Goal: Task Accomplishment & Management: Complete application form

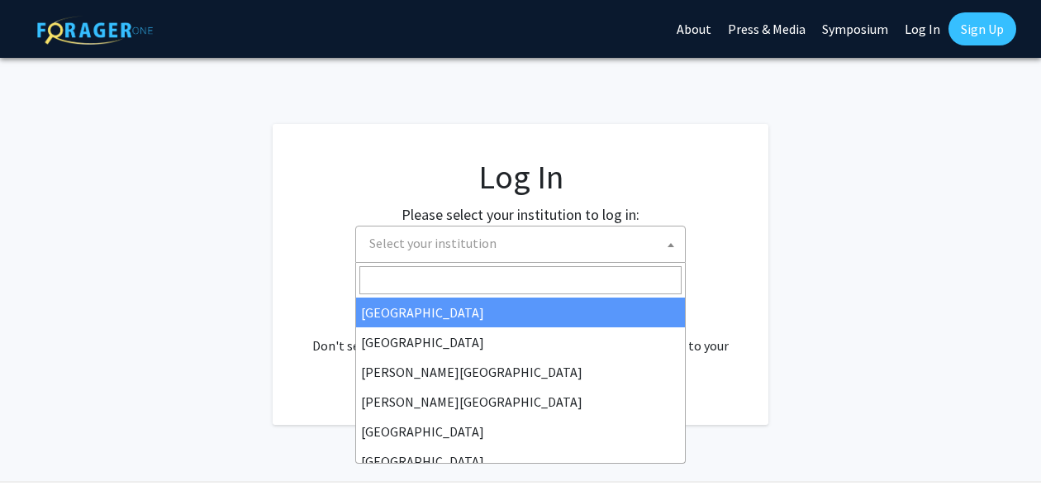
click at [521, 254] on span "Select your institution" at bounding box center [524, 243] width 322 height 34
select select "34"
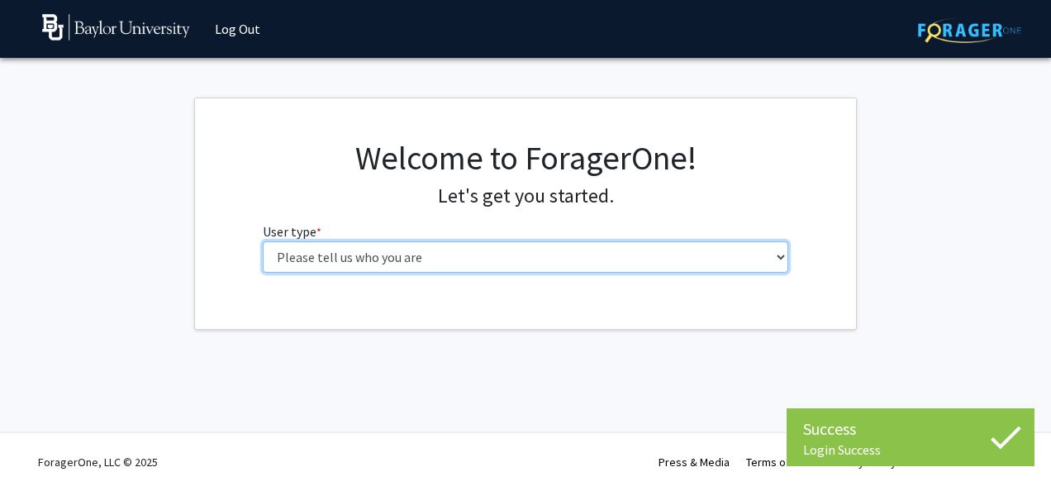
drag, startPoint x: 0, startPoint y: 0, endPoint x: 591, endPoint y: 265, distance: 647.5
click at [591, 265] on select "Please tell us who you are Undergraduate Student Master's Student Doctoral Cand…" at bounding box center [526, 256] width 527 height 31
select select "1: undergrad"
click at [263, 241] on select "Please tell us who you are Undergraduate Student Master's Student Doctoral Cand…" at bounding box center [526, 256] width 527 height 31
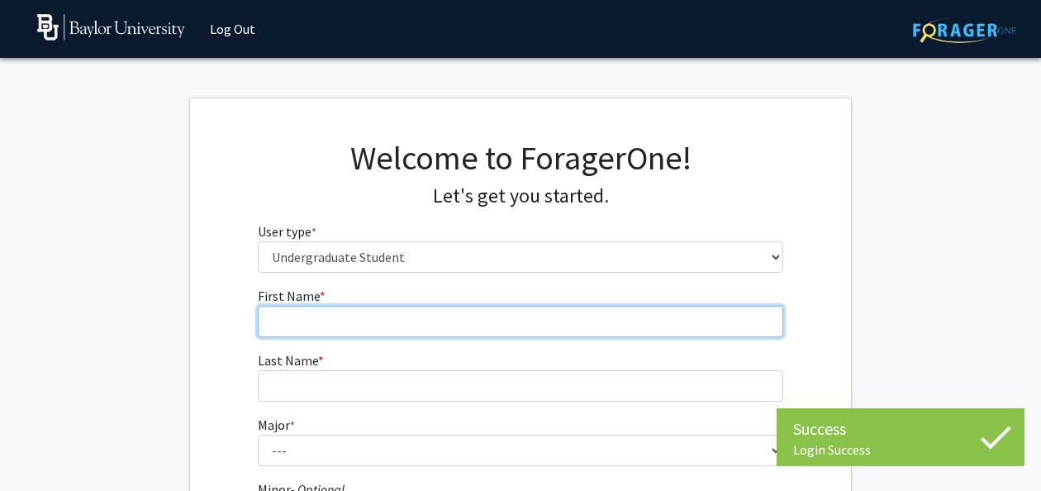
click at [536, 308] on input "First Name * required" at bounding box center [521, 321] width 527 height 31
type input "[PERSON_NAME]"
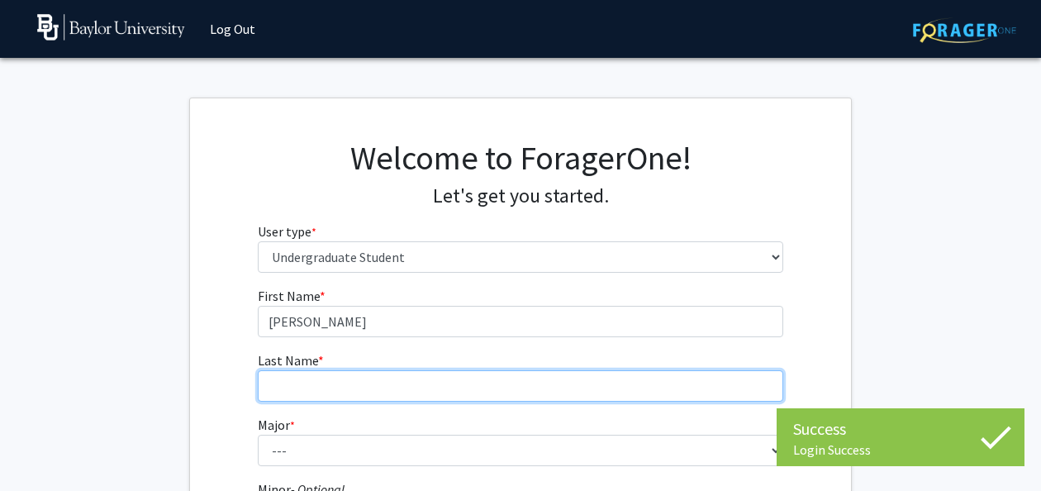
type input "[PERSON_NAME]"
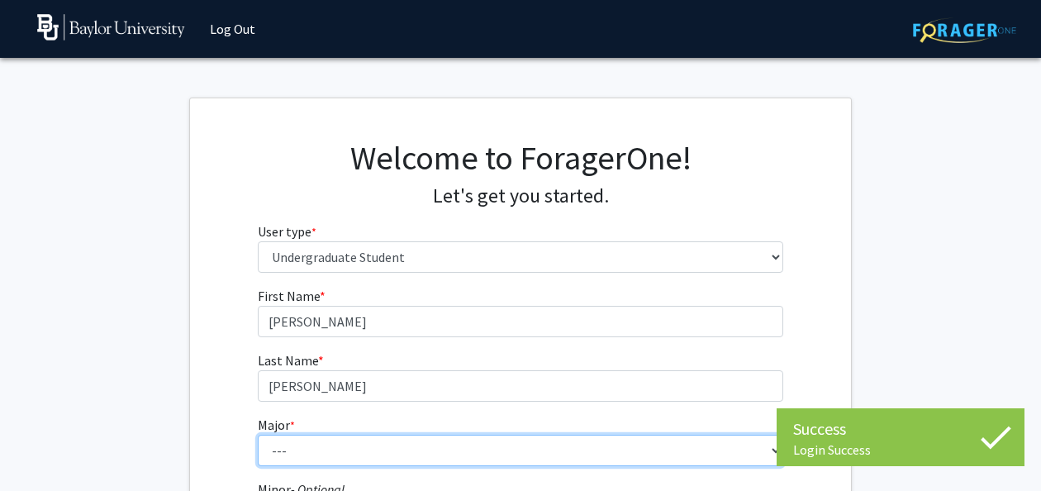
click at [442, 463] on select "--- Accounting American Studies Anthropology Apparel Design & Product Developme…" at bounding box center [521, 450] width 527 height 31
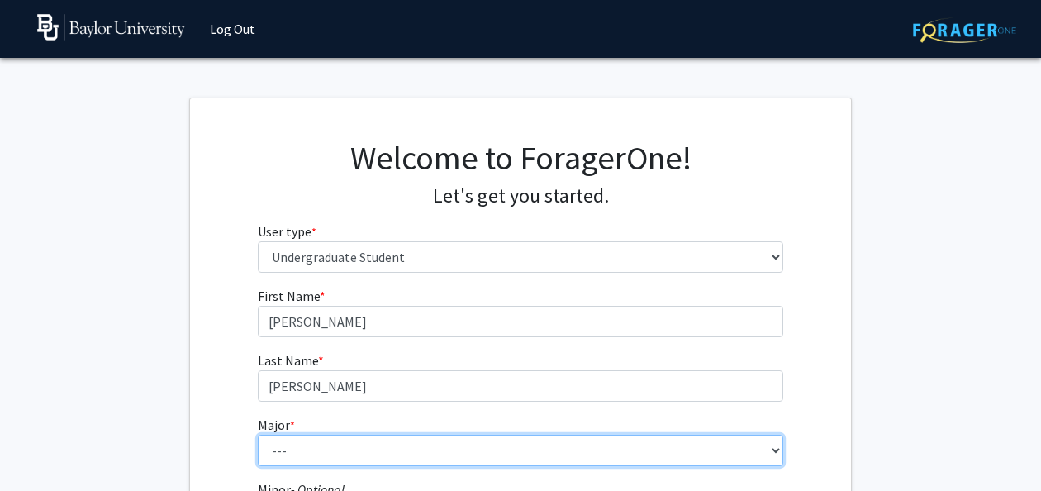
select select "16: 2681"
click at [258, 435] on select "--- Accounting American Studies Anthropology Apparel Design & Product Developme…" at bounding box center [521, 450] width 527 height 31
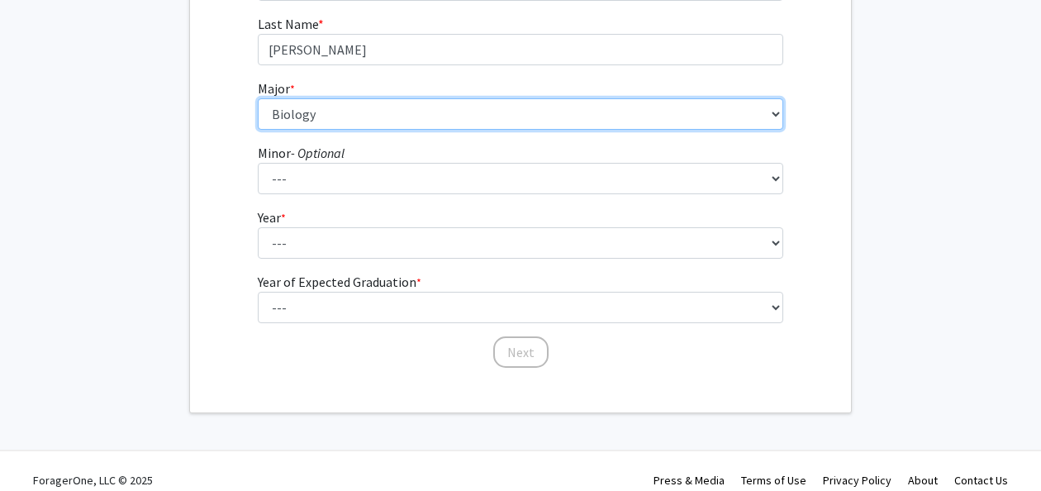
scroll to position [321, 0]
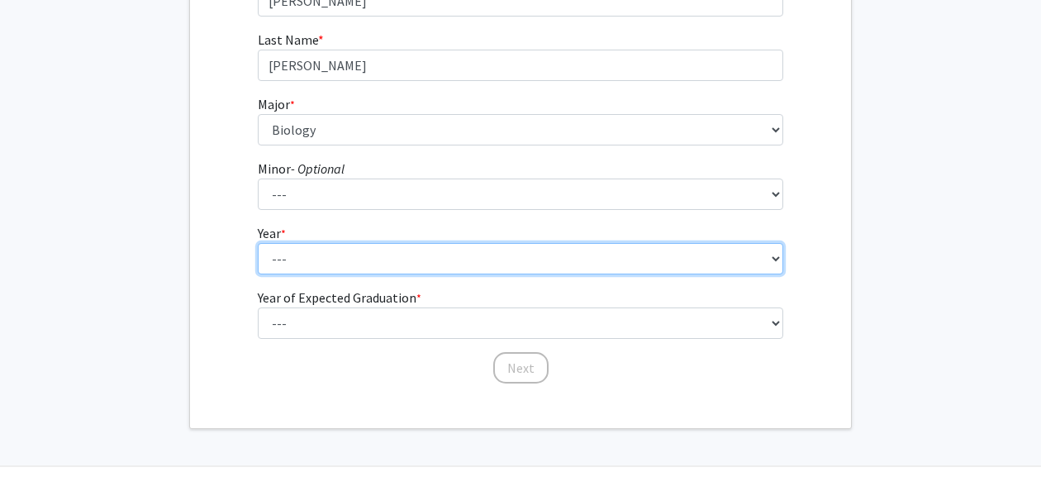
click at [612, 254] on select "--- First-year Sophomore Junior Senior Postbaccalaureate Certificate" at bounding box center [521, 258] width 527 height 31
select select "1: first-year"
click at [258, 243] on select "--- First-year Sophomore Junior Senior Postbaccalaureate Certificate" at bounding box center [521, 258] width 527 height 31
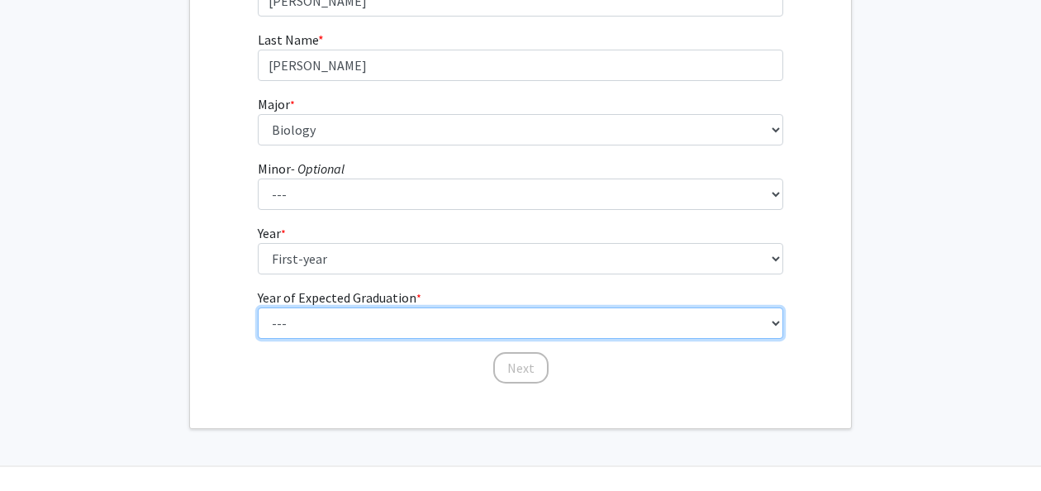
click at [460, 334] on select "--- 2025 2026 2027 2028 2029 2030 2031 2032 2033 2034" at bounding box center [521, 322] width 527 height 31
select select "5: 2029"
click at [258, 307] on select "--- 2025 2026 2027 2028 2029 2030 2031 2032 2033 2034" at bounding box center [521, 322] width 527 height 31
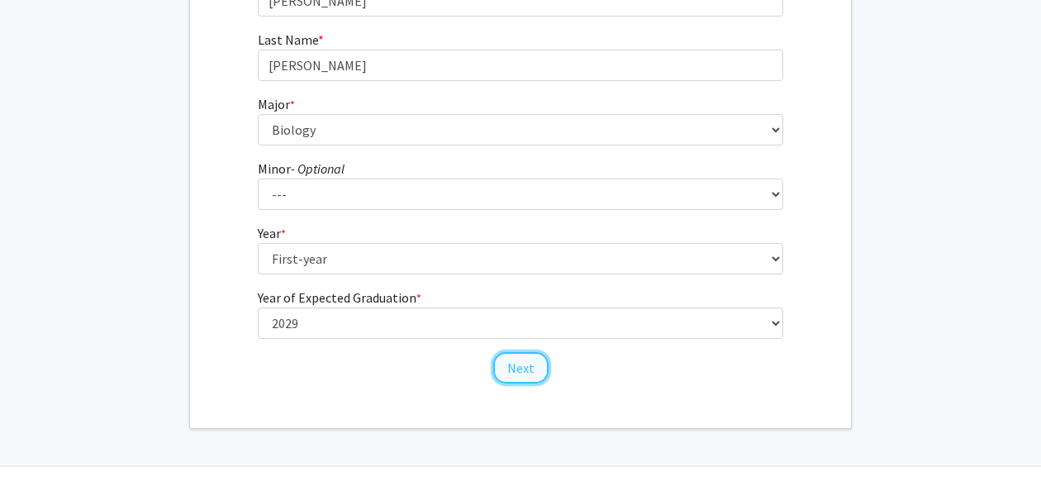
click at [536, 370] on button "Next" at bounding box center [520, 367] width 55 height 31
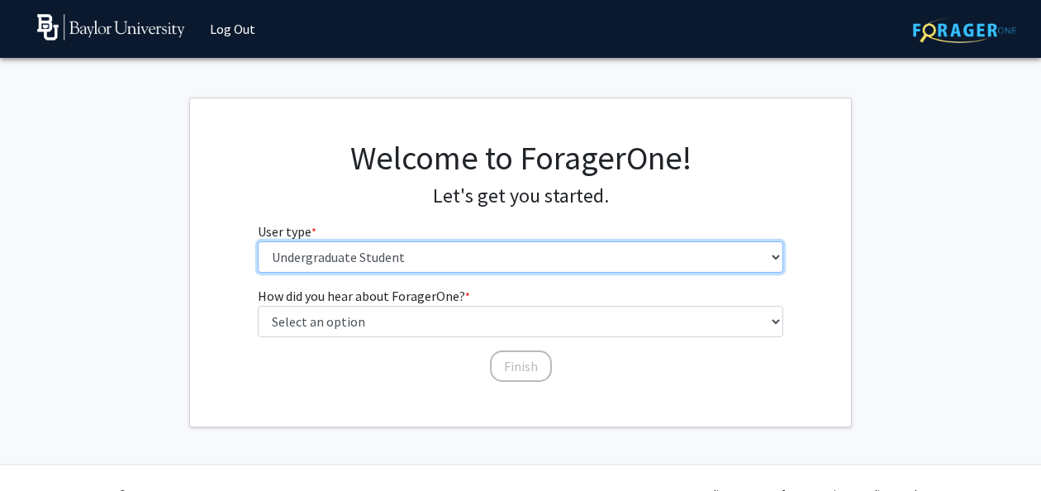
click at [398, 255] on select "Please tell us who you are Undergraduate Student Master's Student Doctoral Cand…" at bounding box center [521, 256] width 527 height 31
click at [258, 241] on select "Please tell us who you are Undergraduate Student Master's Student Doctoral Cand…" at bounding box center [521, 256] width 527 height 31
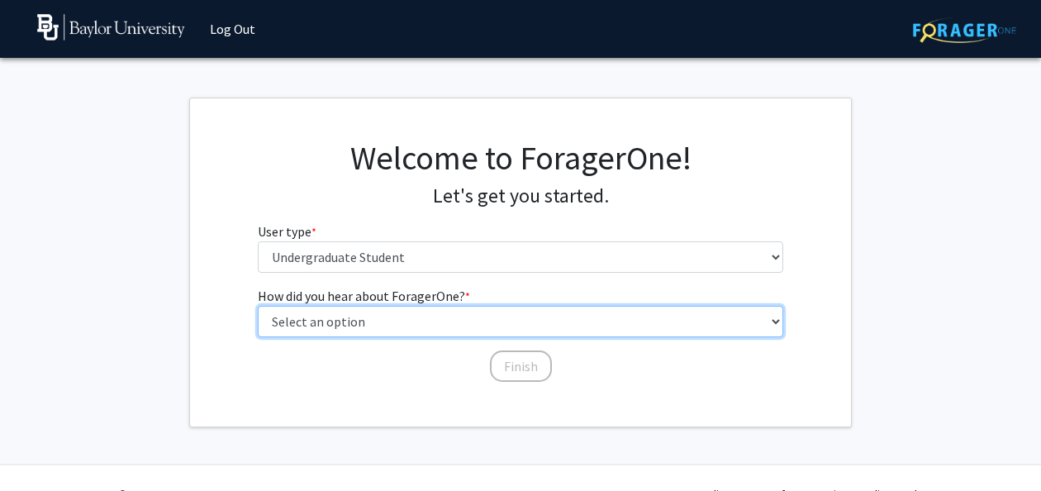
click at [449, 322] on select "Select an option Peer/student recommendation Faculty/staff recommendation Unive…" at bounding box center [521, 321] width 527 height 31
select select "2: faculty_recommendation"
click at [258, 306] on select "Select an option Peer/student recommendation Faculty/staff recommendation Unive…" at bounding box center [521, 321] width 527 height 31
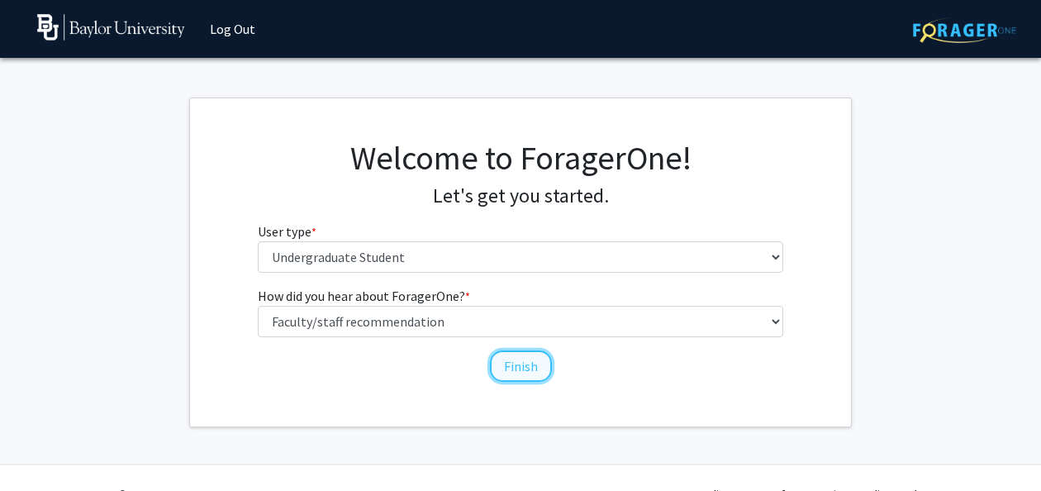
click at [539, 364] on button "Finish" at bounding box center [521, 365] width 62 height 31
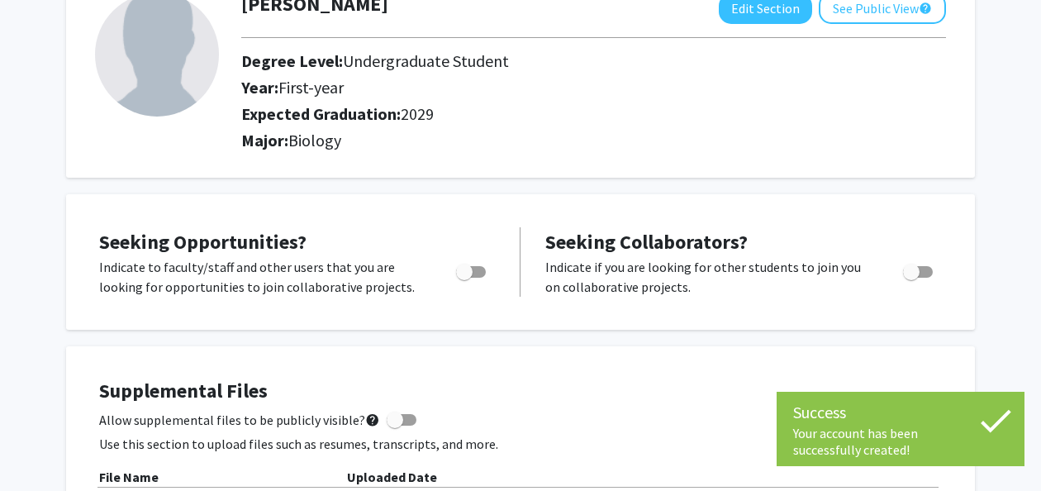
scroll to position [111, 0]
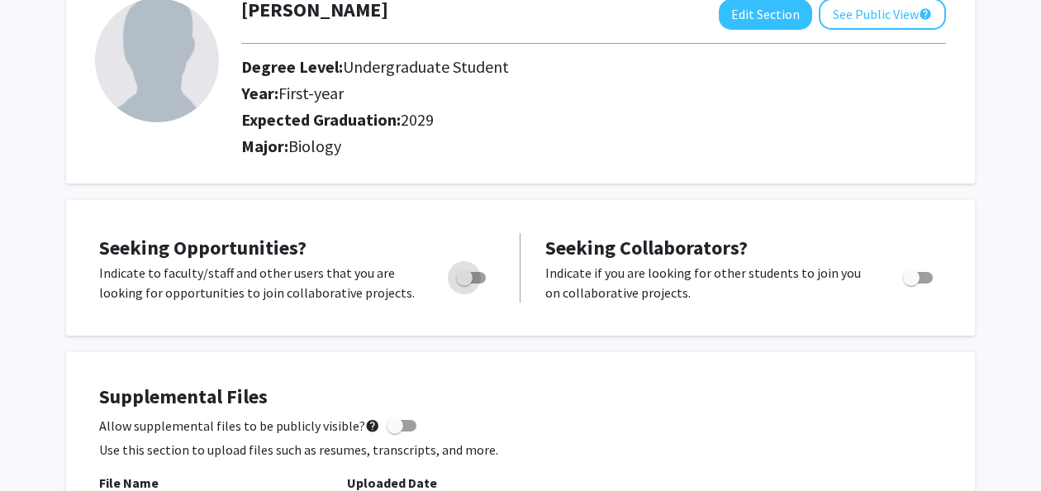
click at [469, 281] on span "Toggle" at bounding box center [464, 277] width 17 height 17
click at [465, 284] on input "Are you actively seeking opportunities?" at bounding box center [464, 284] width 1 height 1
checkbox input "true"
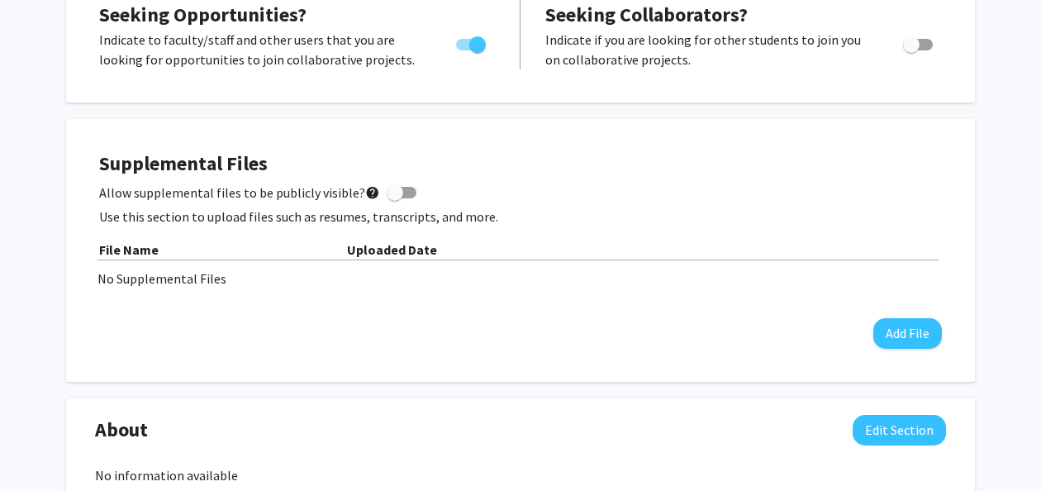
scroll to position [346, 0]
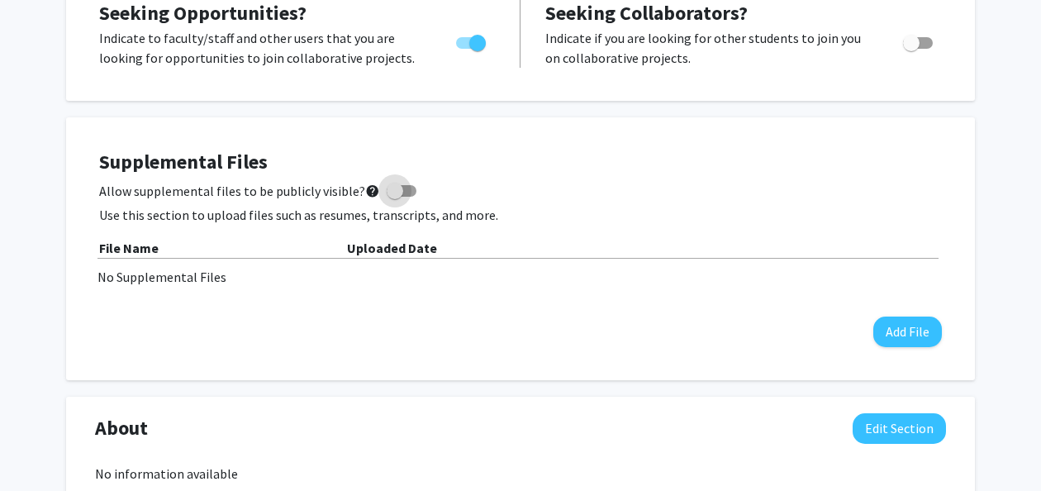
click at [394, 187] on span at bounding box center [395, 191] width 17 height 17
click at [394, 197] on input "Allow supplemental files to be publicly visible? help" at bounding box center [394, 197] width 1 height 1
click at [387, 185] on span at bounding box center [402, 191] width 30 height 12
click at [394, 197] on input "Allow supplemental files to be publicly visible? help" at bounding box center [394, 197] width 1 height 1
checkbox input "false"
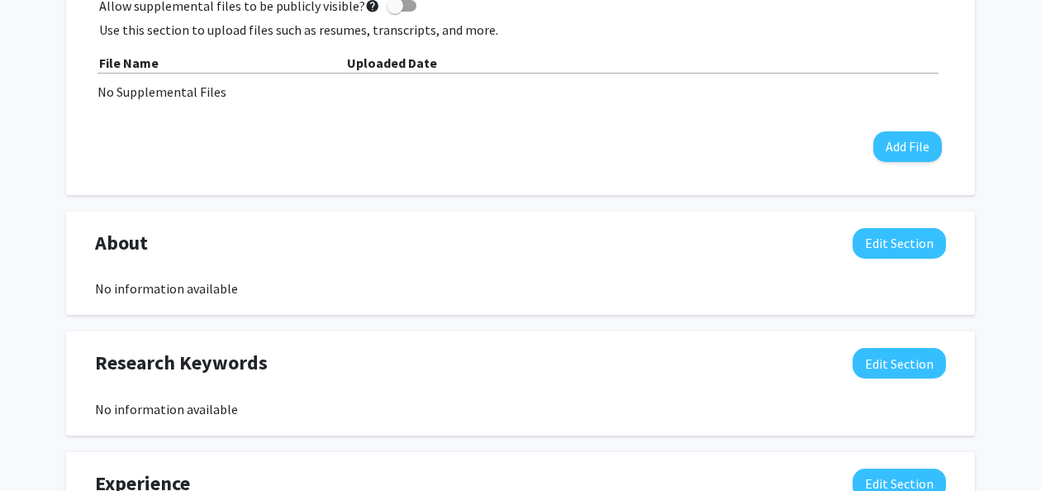
scroll to position [515, 0]
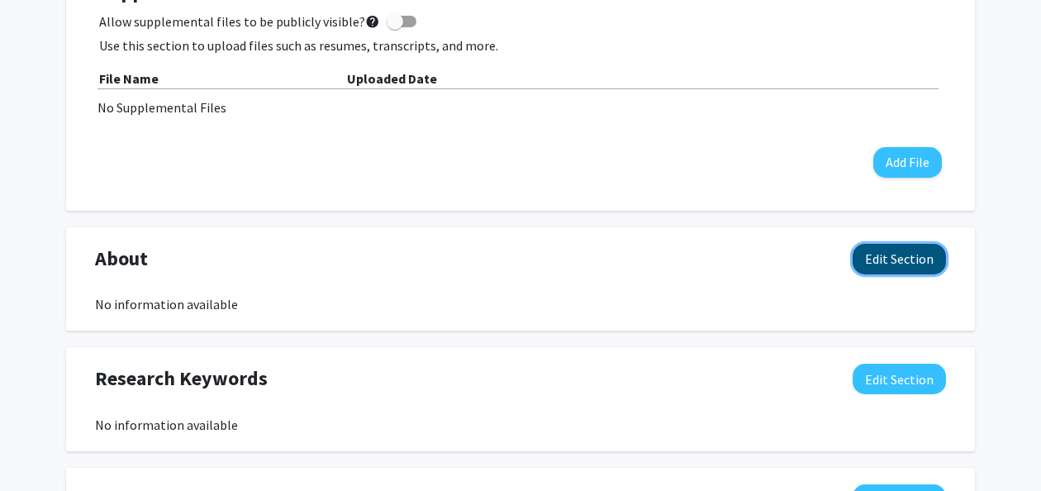
click at [927, 255] on button "Edit Section" at bounding box center [899, 259] width 93 height 31
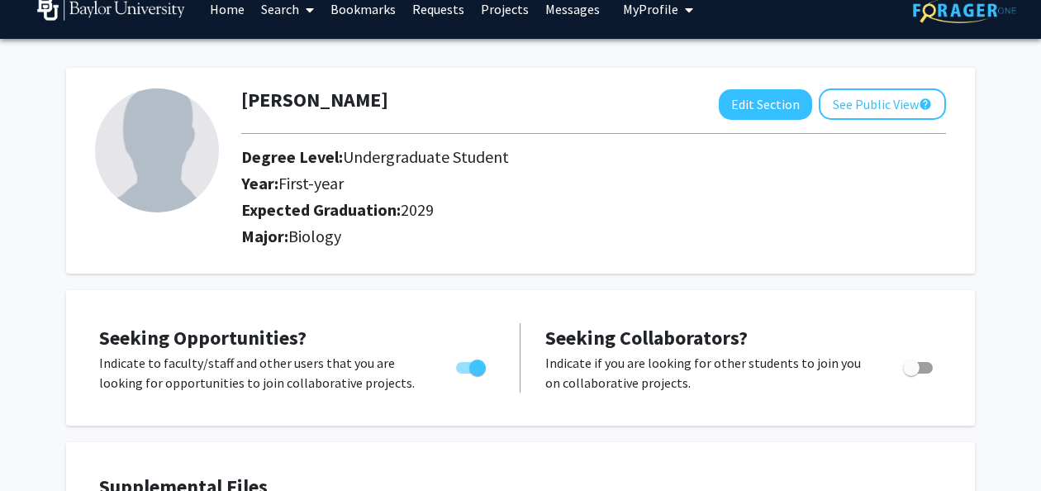
scroll to position [0, 0]
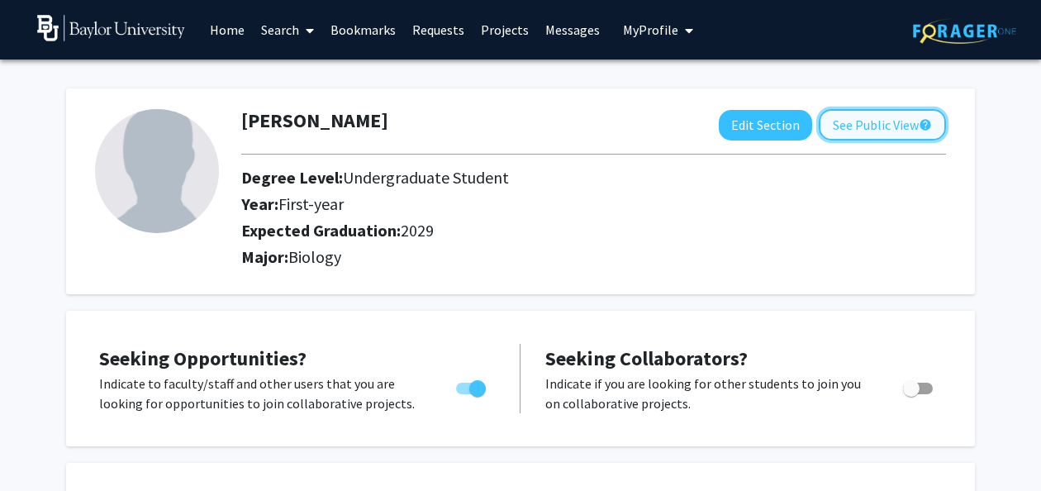
click at [834, 126] on button "See Public View help" at bounding box center [882, 124] width 127 height 31
